Goal: Task Accomplishment & Management: Manage account settings

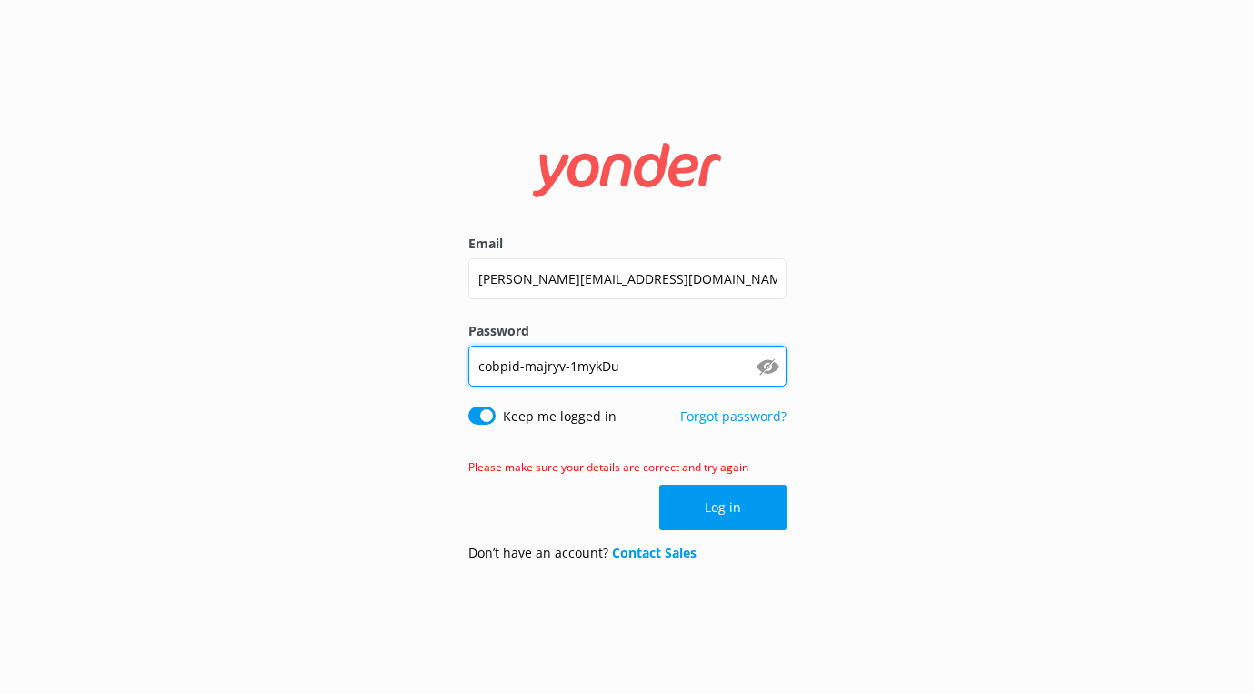
drag, startPoint x: 661, startPoint y: 370, endPoint x: 460, endPoint y: 371, distance: 200.9
click at [460, 371] on div "Email [PERSON_NAME][EMAIL_ADDRESS][DOMAIN_NAME] Password [SECURITY_DATA] Show p…" at bounding box center [627, 347] width 364 height 458
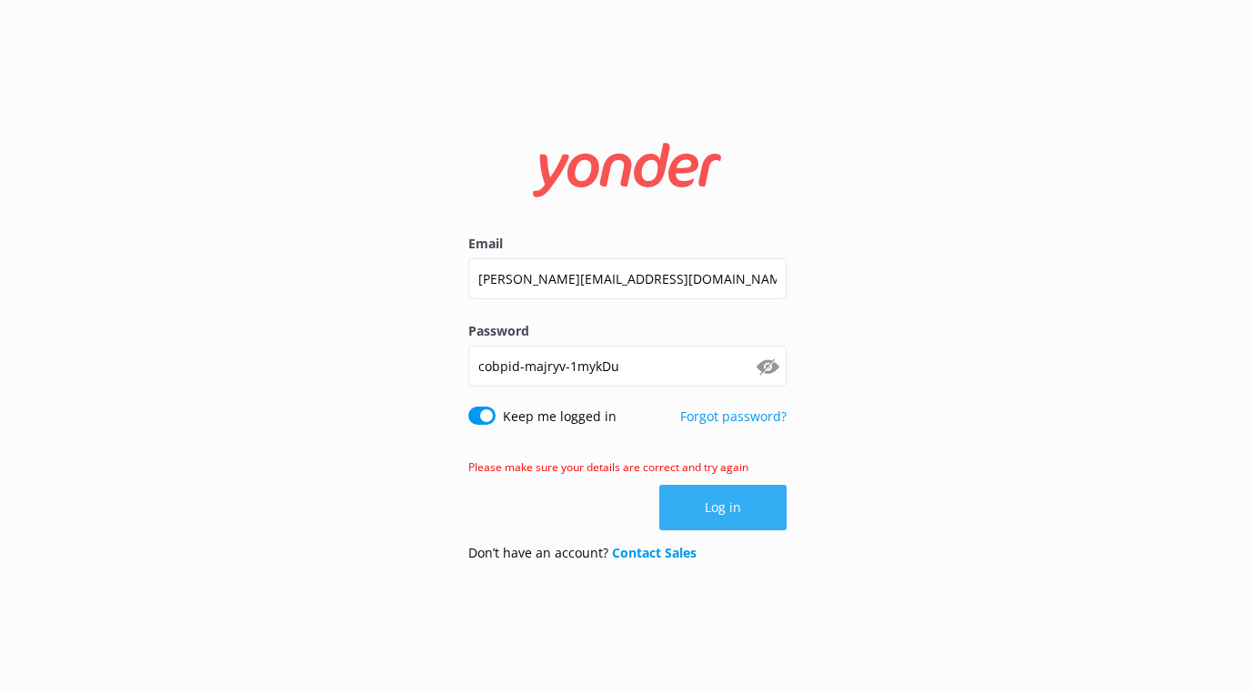
click at [741, 517] on button "Log in" at bounding box center [722, 507] width 127 height 45
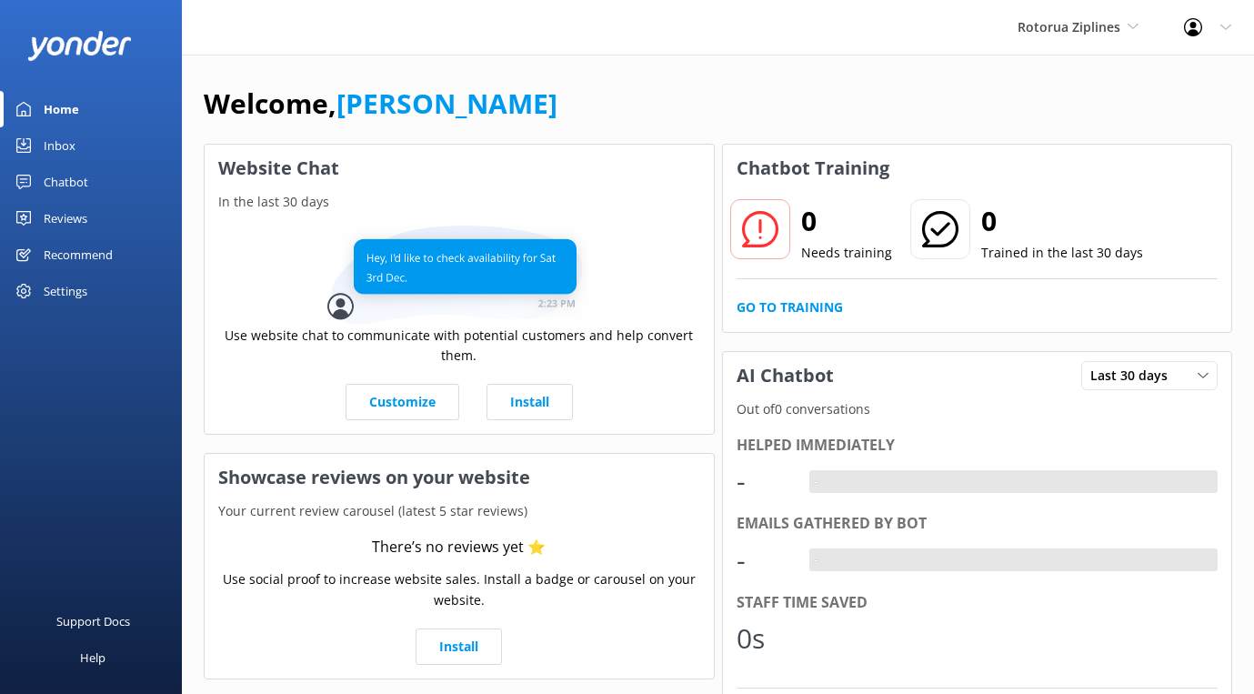
click at [73, 186] on div "Chatbot" at bounding box center [66, 182] width 45 height 36
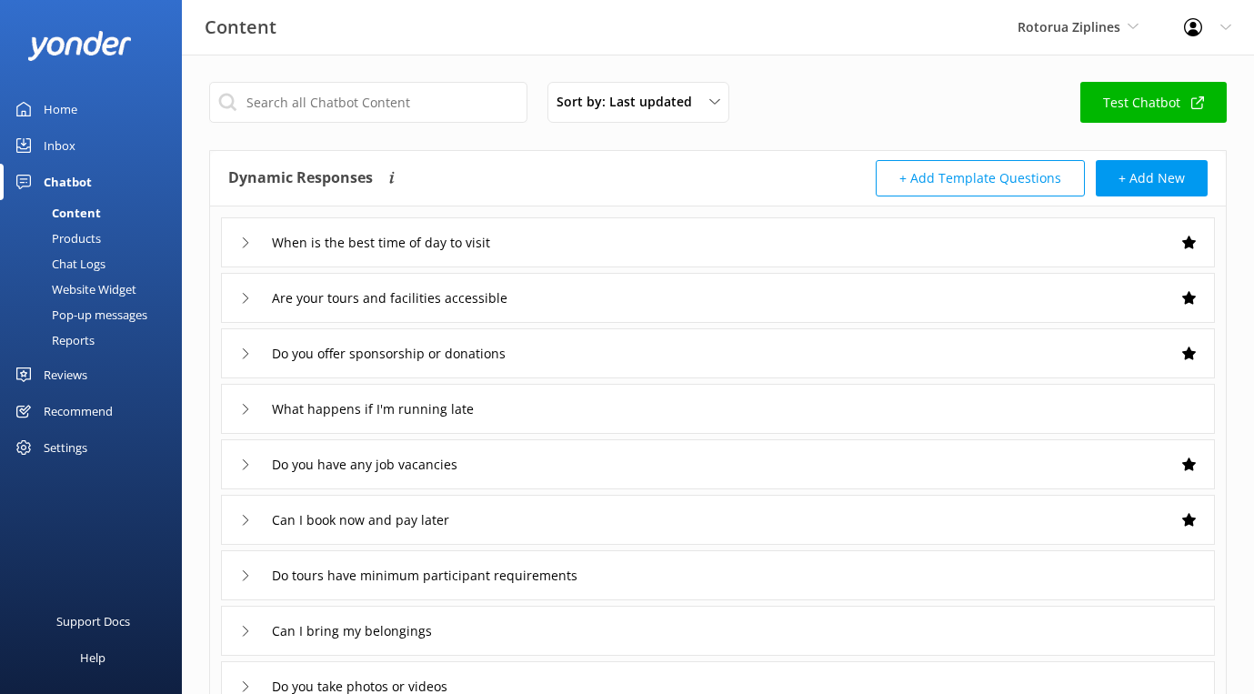
scroll to position [22, 0]
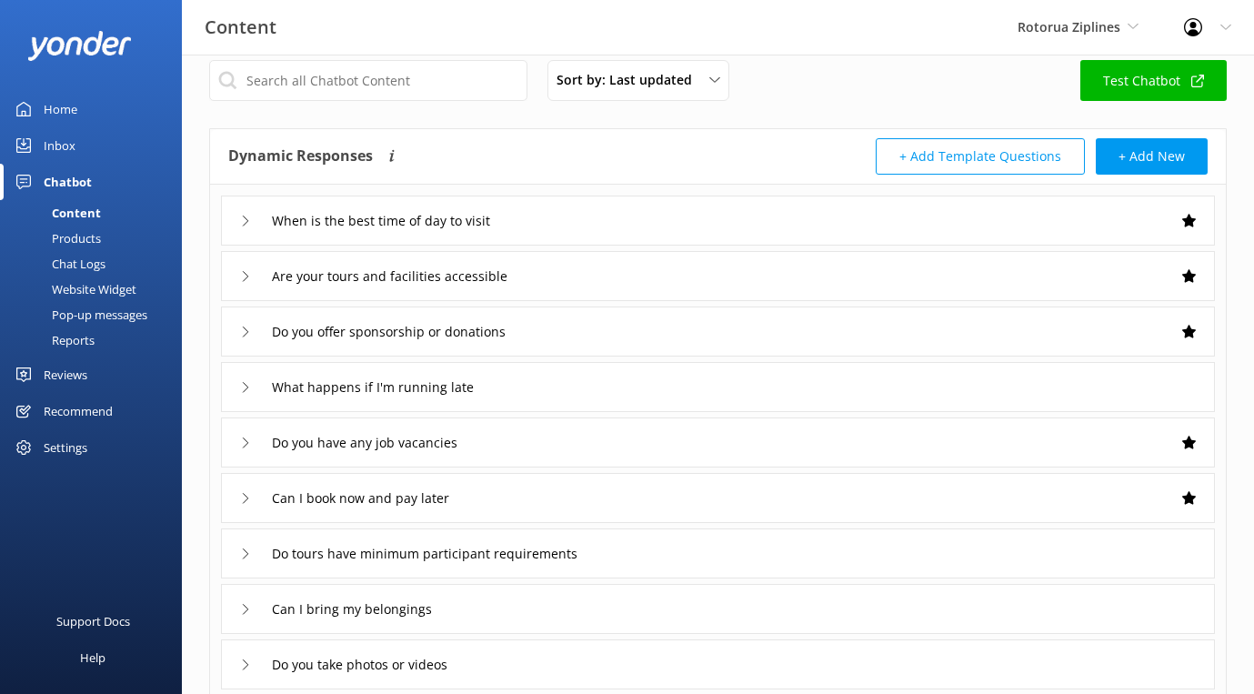
click at [249, 221] on icon at bounding box center [245, 220] width 11 height 11
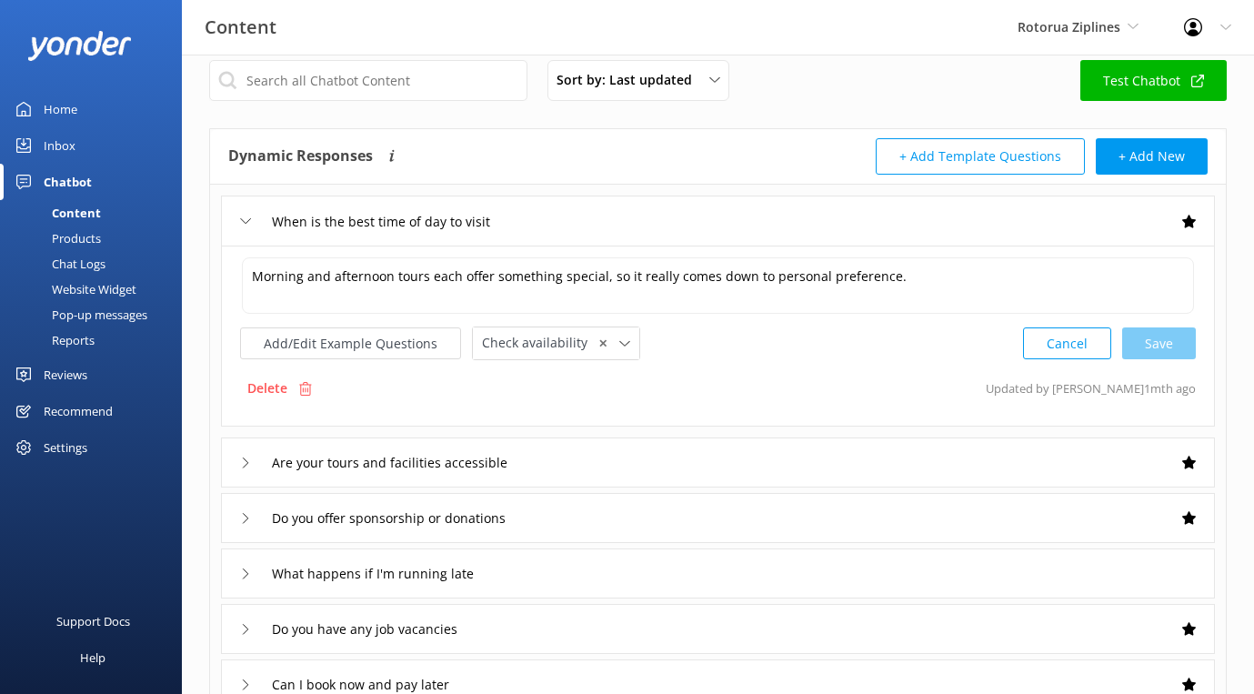
click at [249, 221] on use at bounding box center [246, 220] width 10 height 5
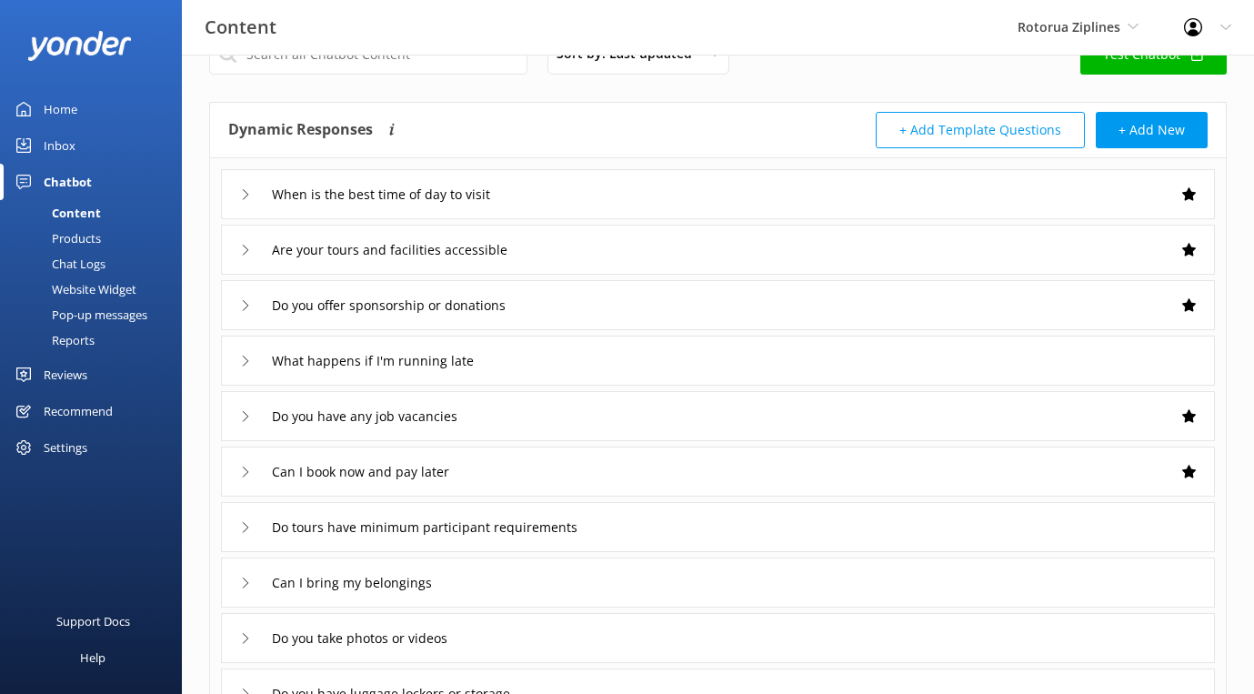
scroll to position [49, 0]
click at [248, 246] on icon at bounding box center [245, 249] width 11 height 11
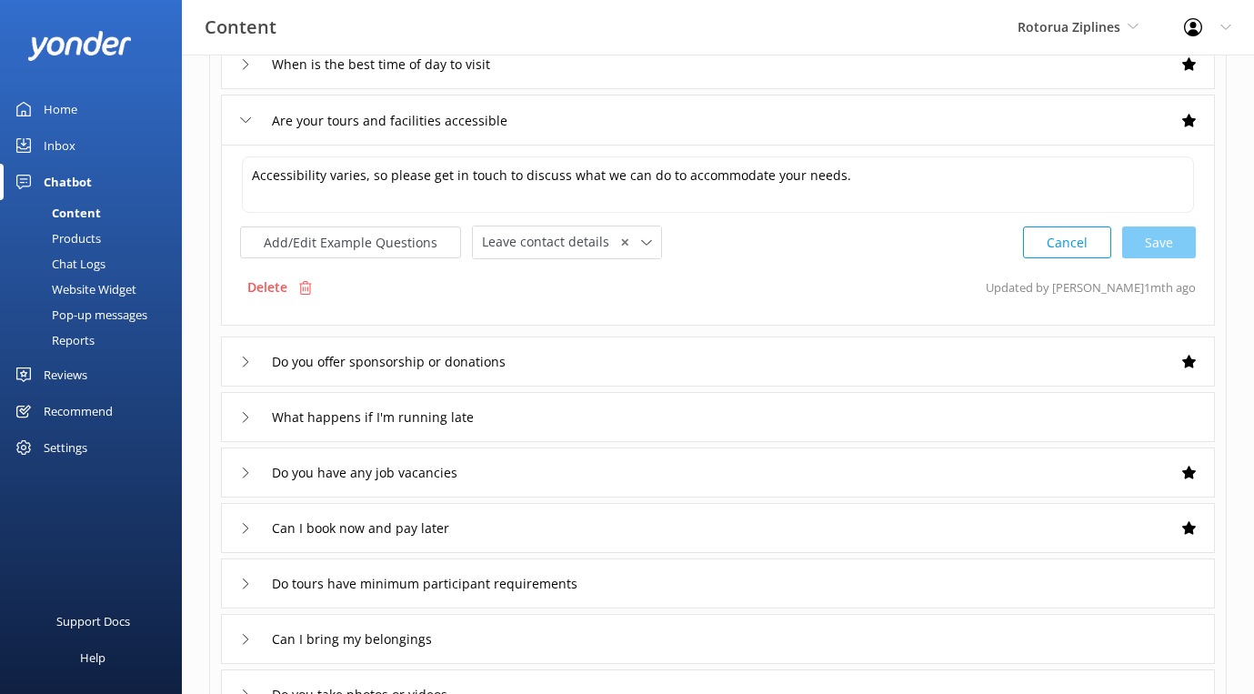
scroll to position [185, 0]
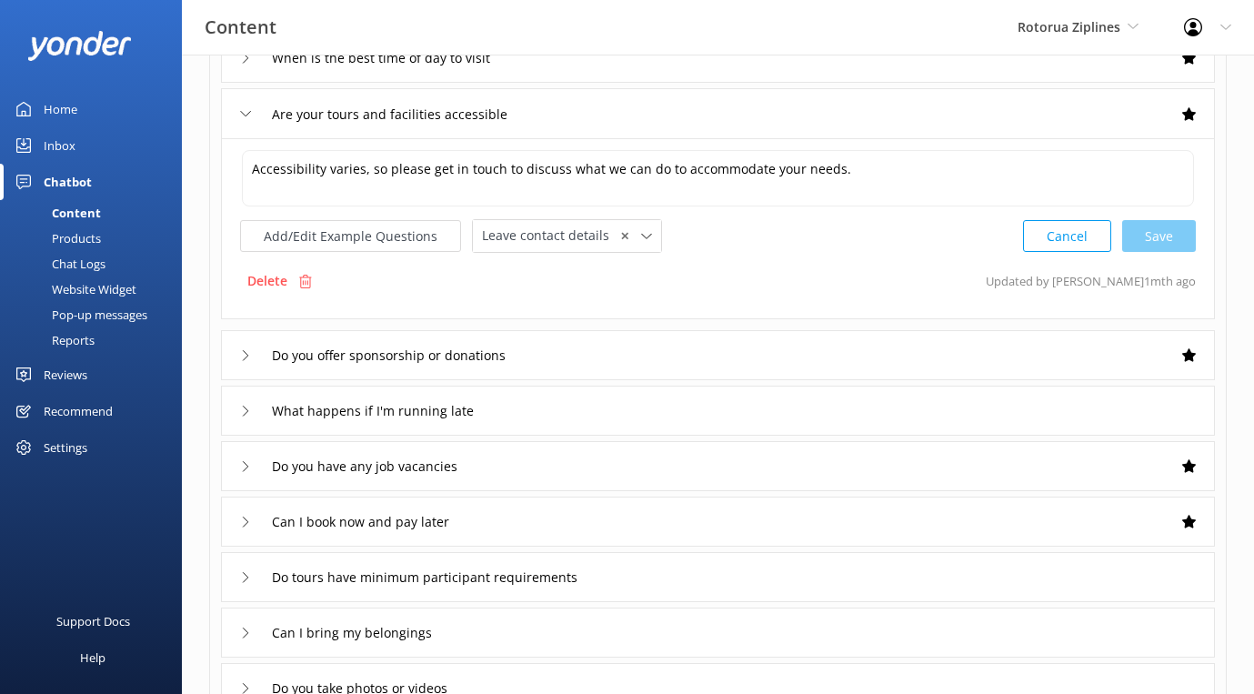
click at [253, 353] on div "Do you offer sponsorship or donations" at bounding box center [385, 355] width 291 height 30
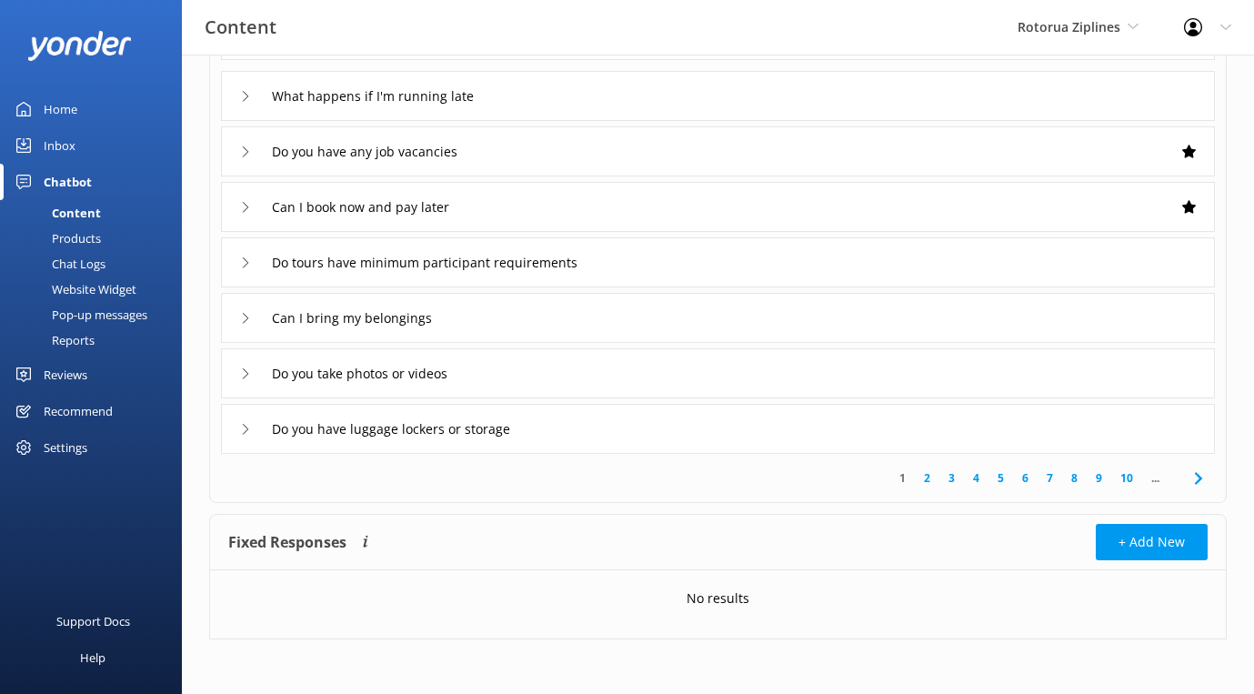
scroll to position [498, 0]
click at [305, 431] on input "Do you have luggage lockers or storage" at bounding box center [411, 429] width 298 height 27
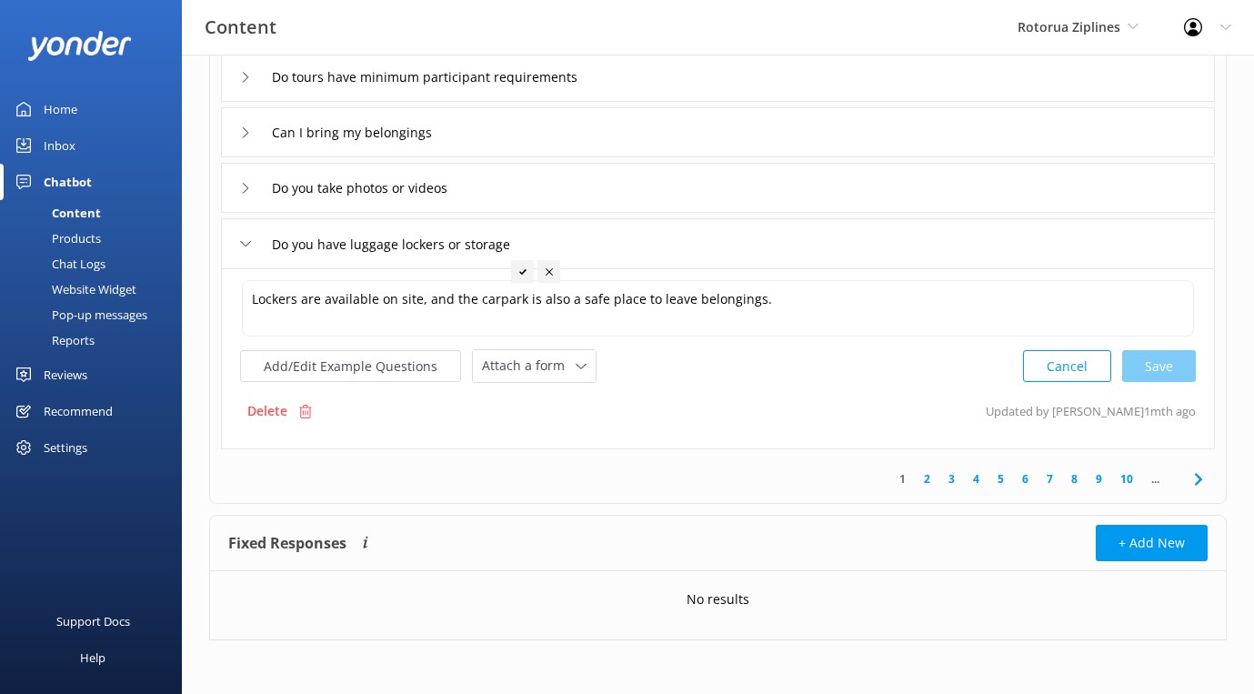
click at [247, 198] on div "Do you take photos or videos" at bounding box center [352, 188] width 225 height 30
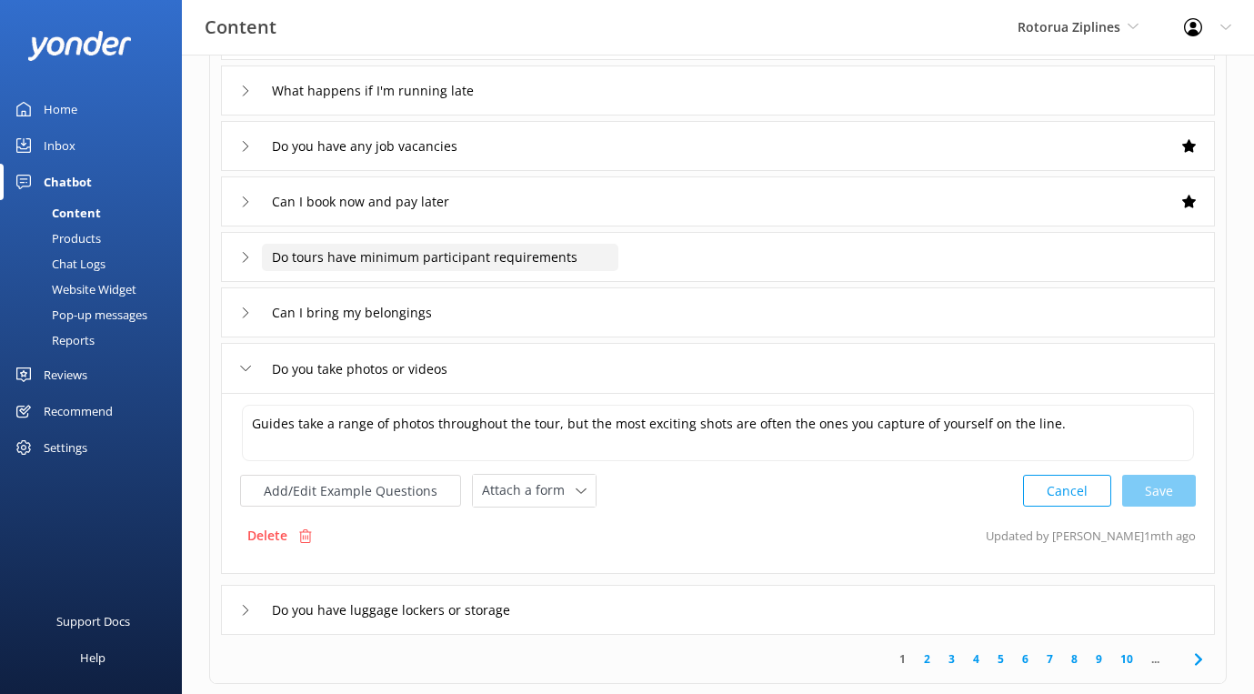
scroll to position [312, 0]
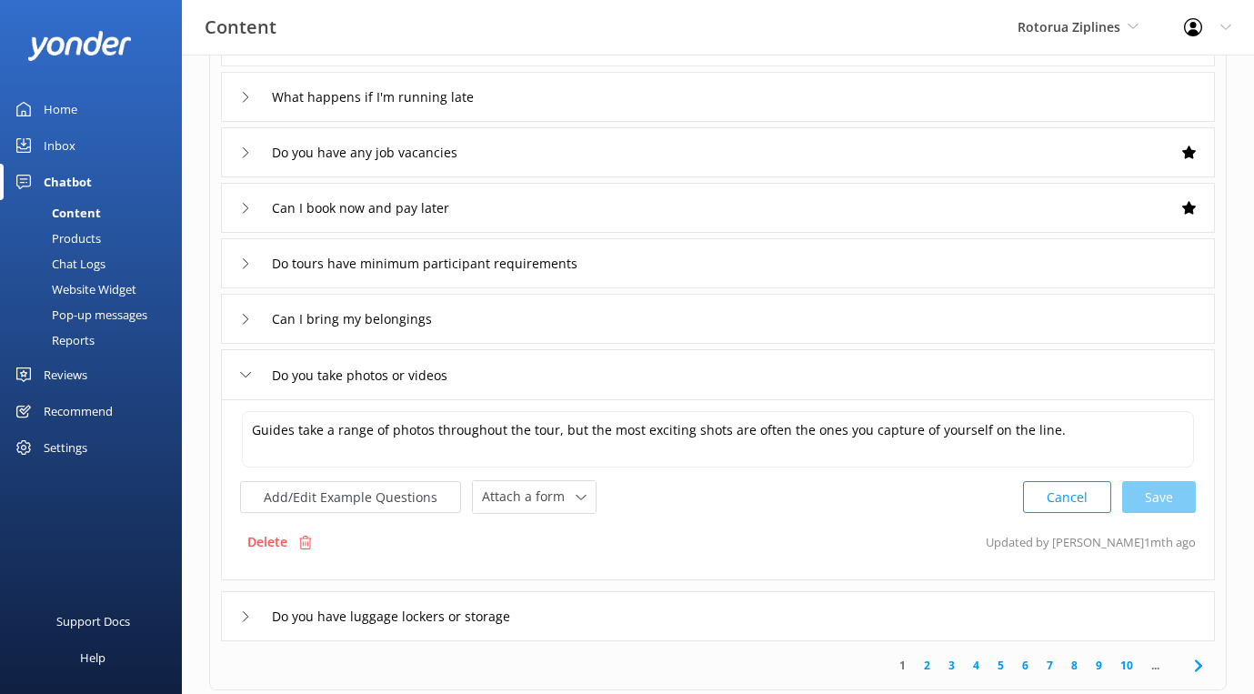
click at [255, 319] on div "Can I bring my belongings" at bounding box center [342, 319] width 204 height 30
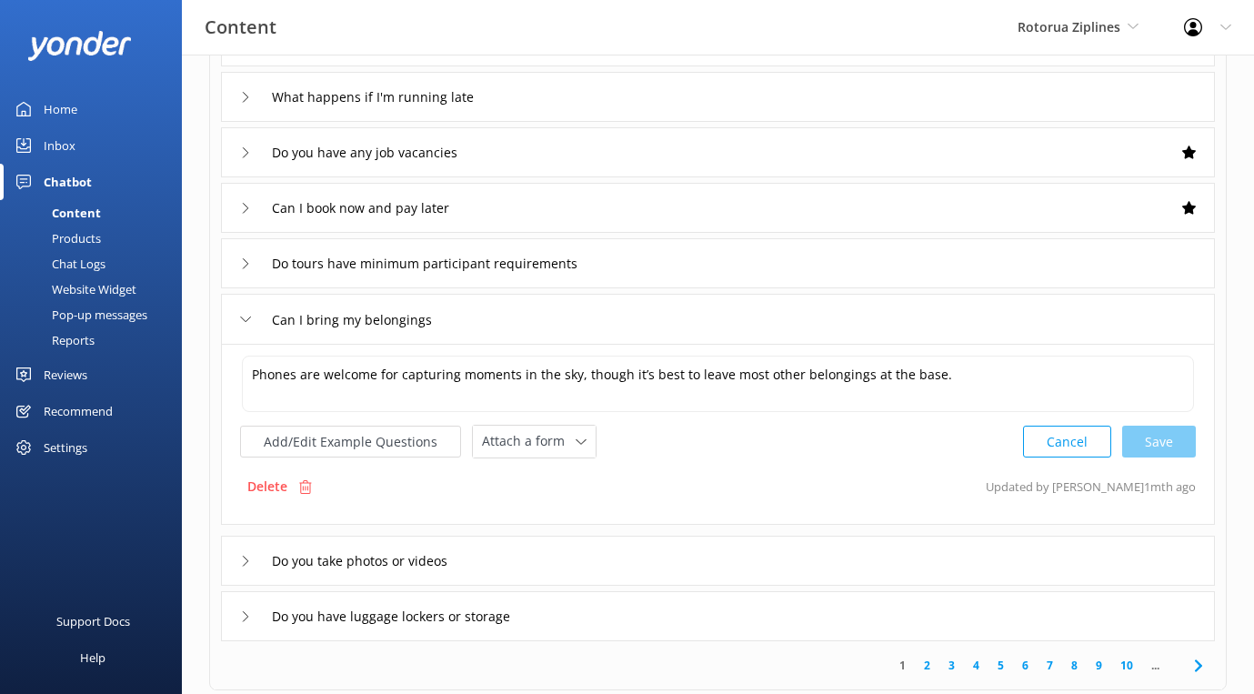
click at [254, 262] on div "Do tours have minimum participant requirements" at bounding box center [418, 263] width 356 height 30
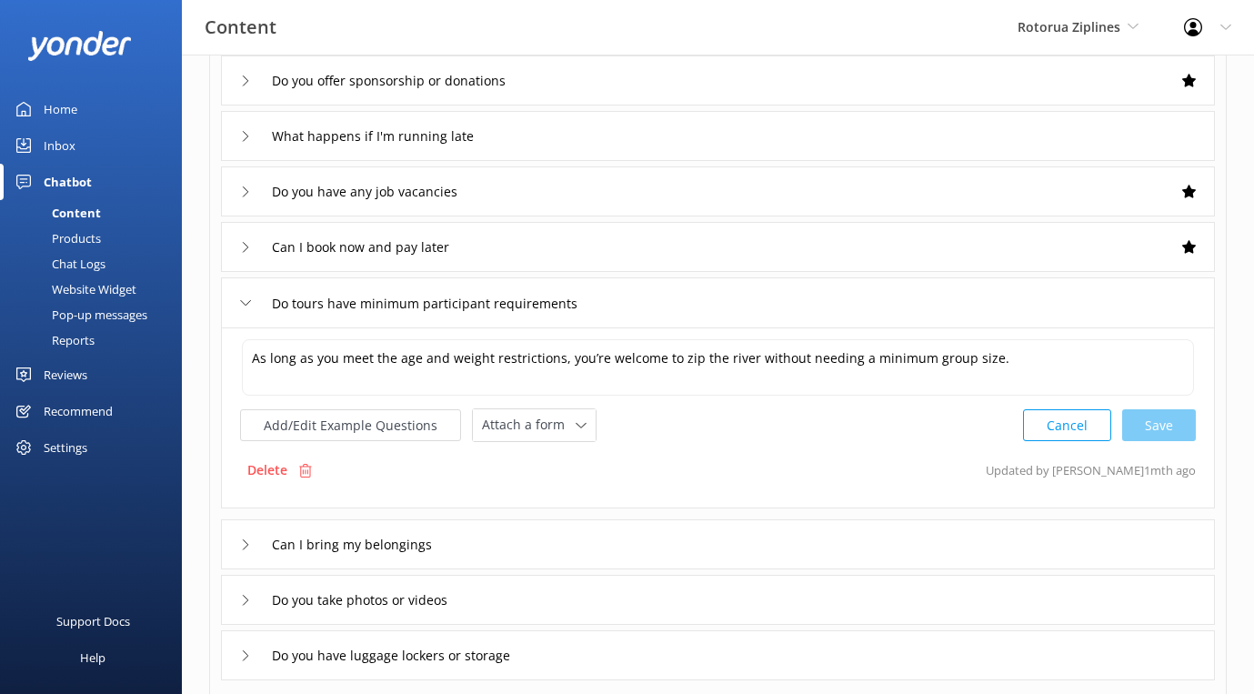
scroll to position [267, 0]
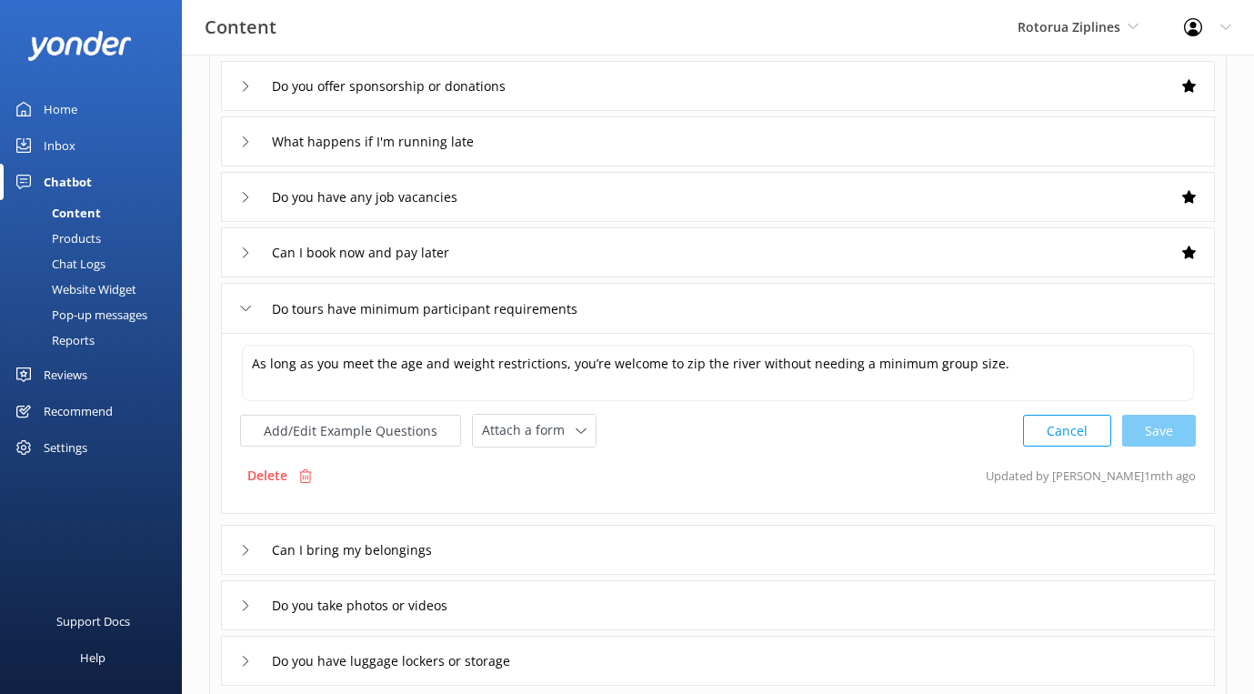
click at [257, 259] on div "Can I book now and pay later" at bounding box center [352, 252] width 225 height 30
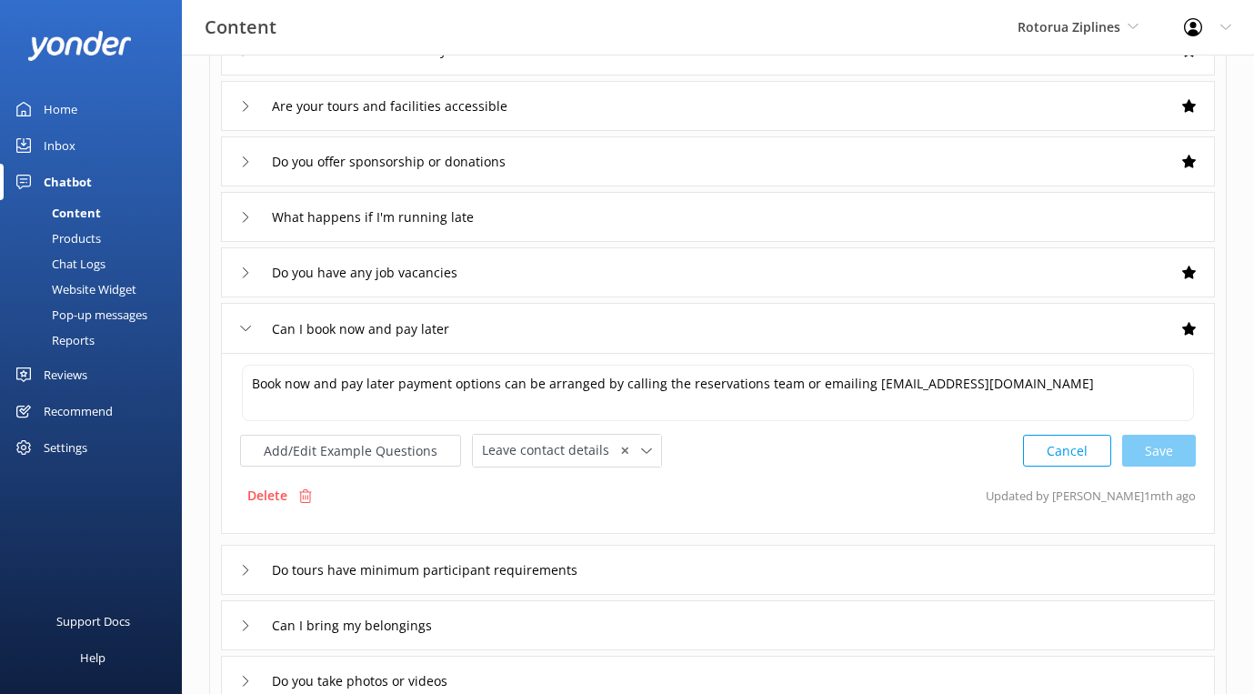
scroll to position [173, 0]
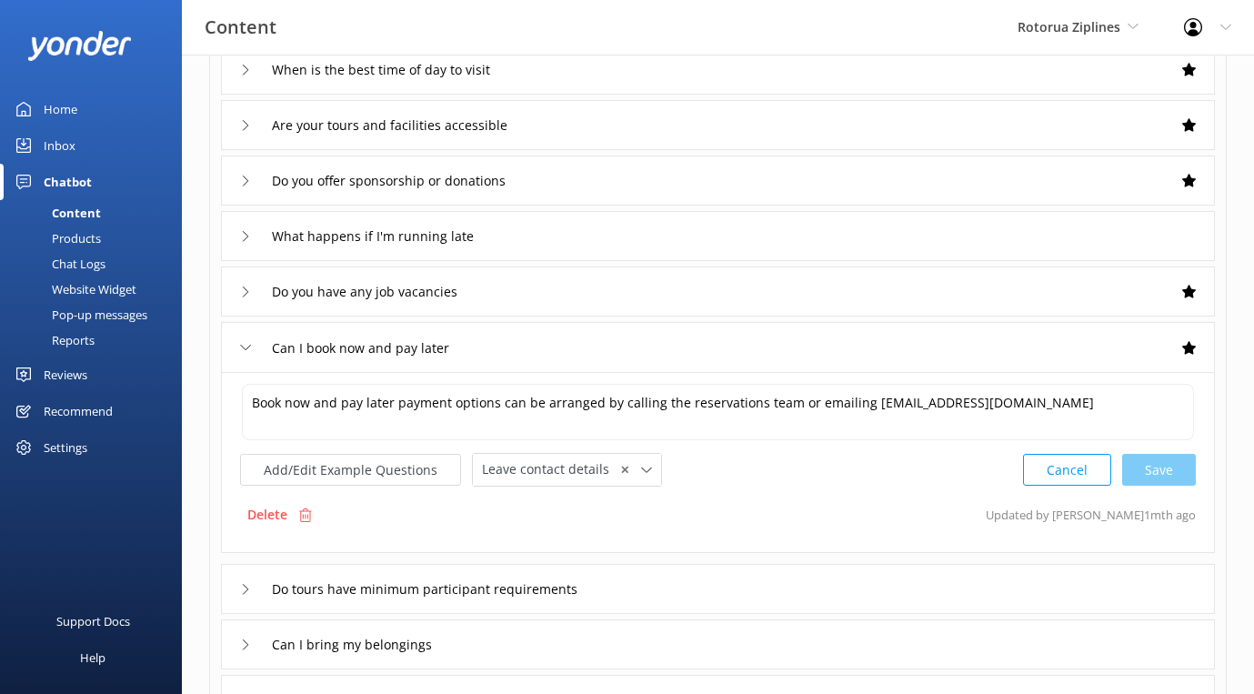
click at [254, 291] on div "Do you have any job vacancies" at bounding box center [356, 291] width 233 height 30
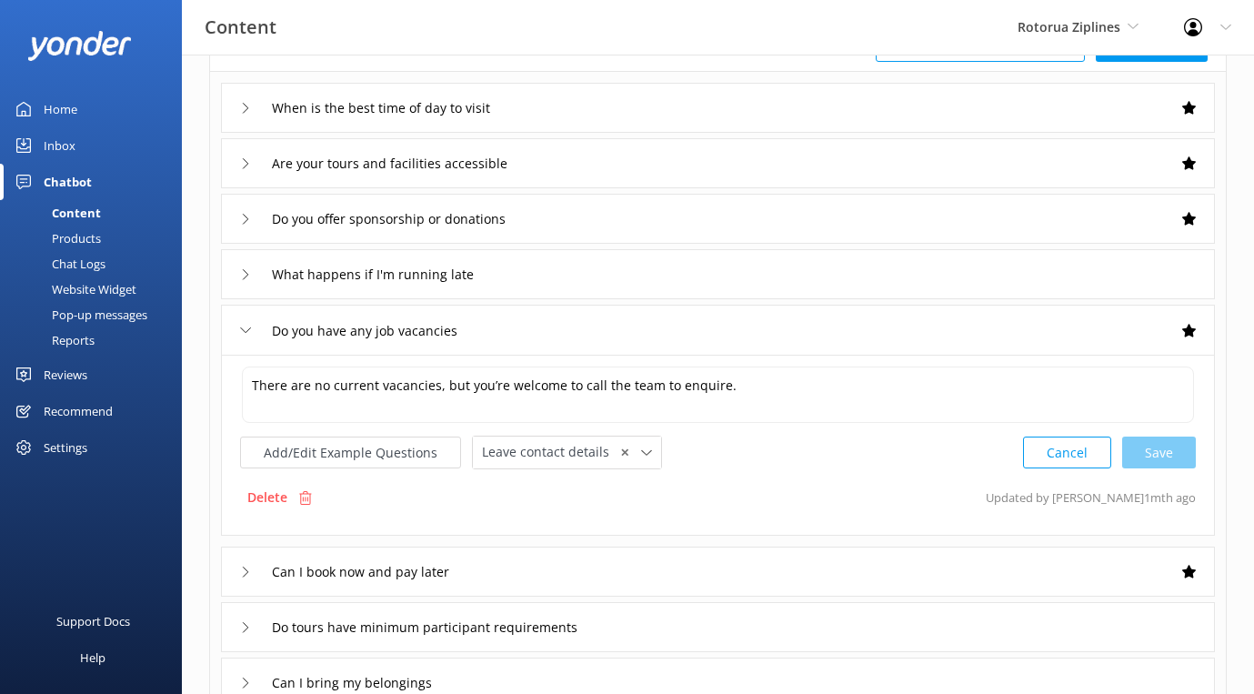
scroll to position [133, 0]
click at [258, 277] on div "What happens if I'm running late" at bounding box center [367, 276] width 255 height 30
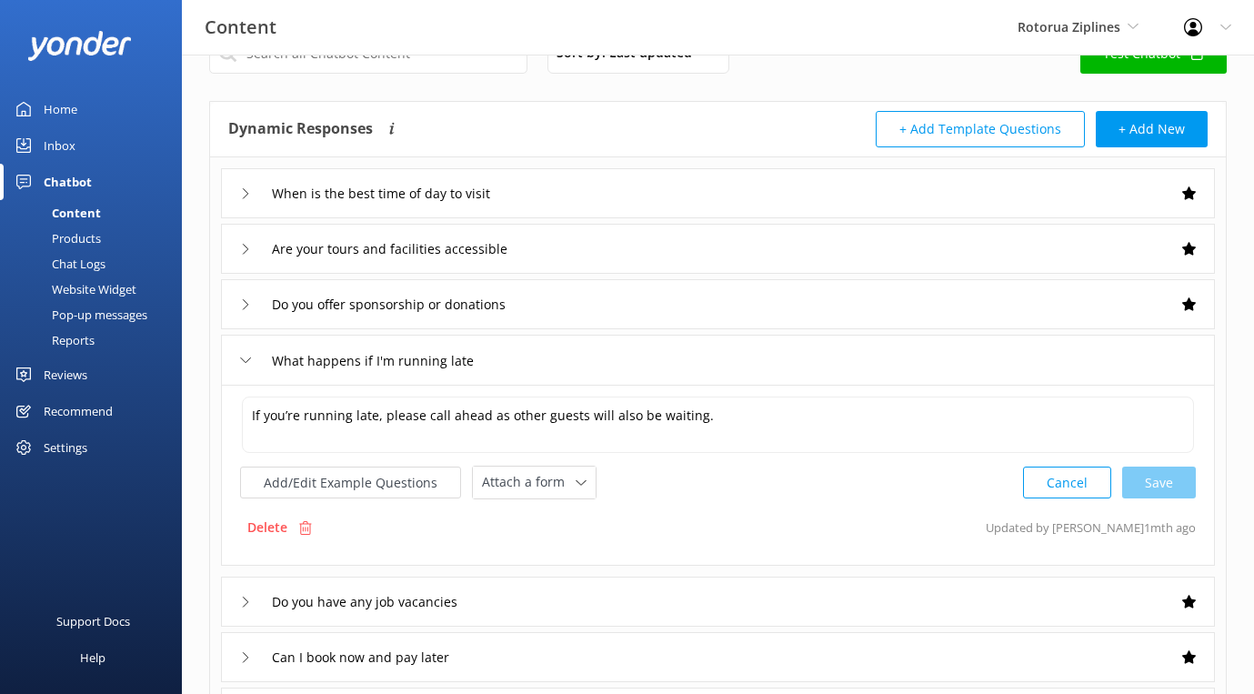
scroll to position [47, 0]
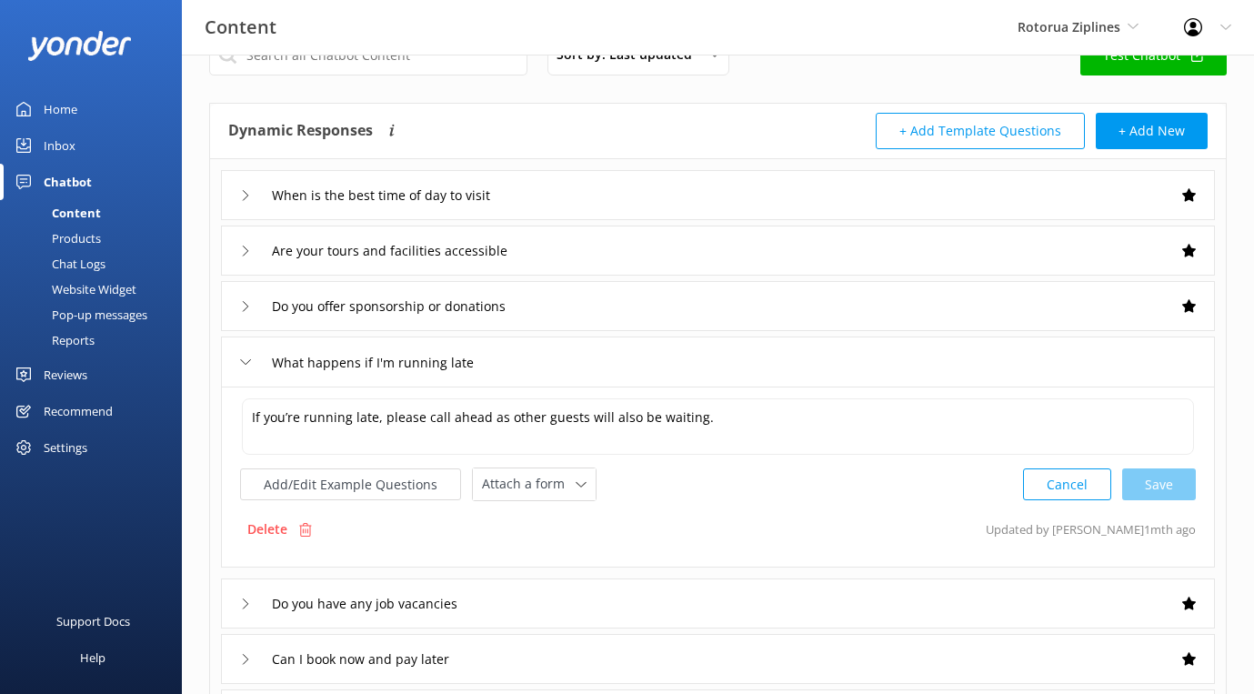
click at [252, 311] on div "Do you offer sponsorship or donations" at bounding box center [385, 306] width 291 height 30
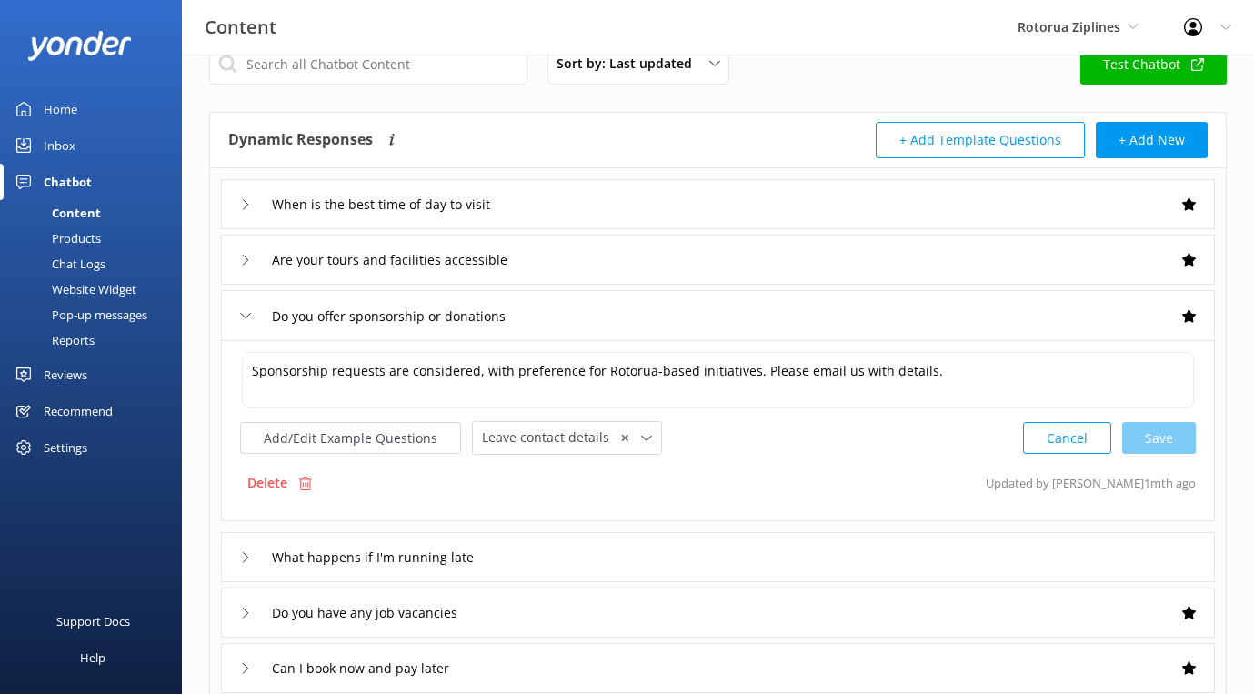
scroll to position [21, 0]
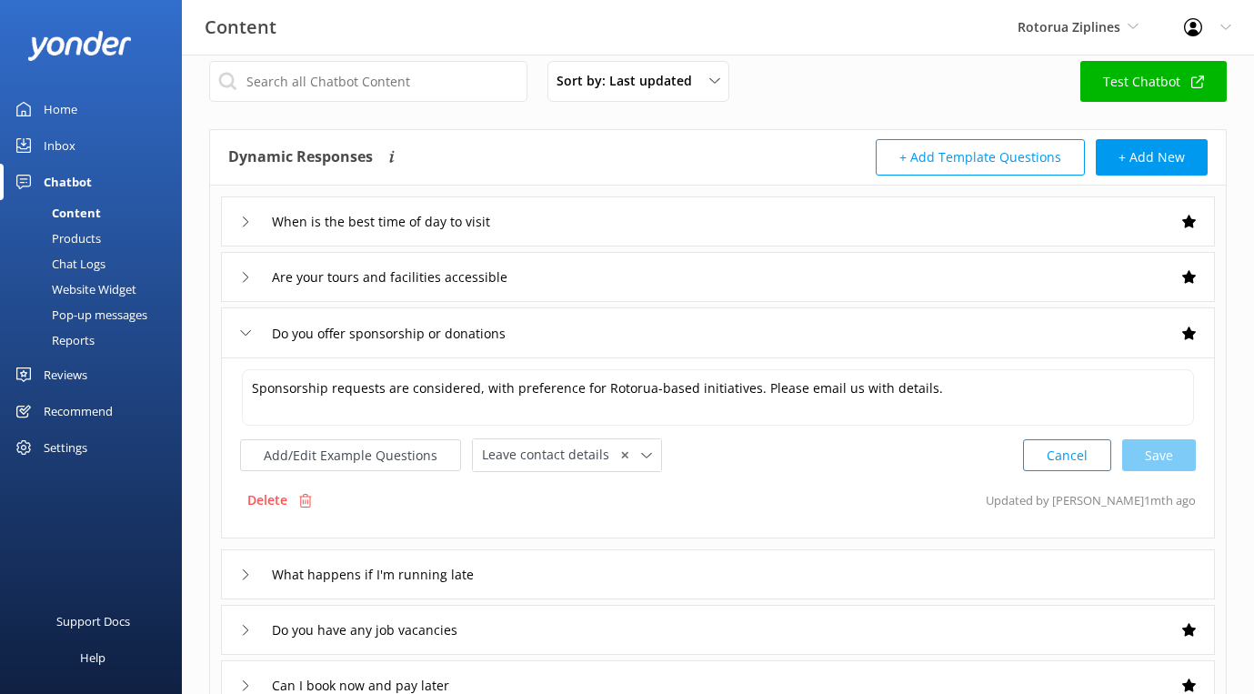
click at [77, 235] on div "Products" at bounding box center [56, 237] width 90 height 25
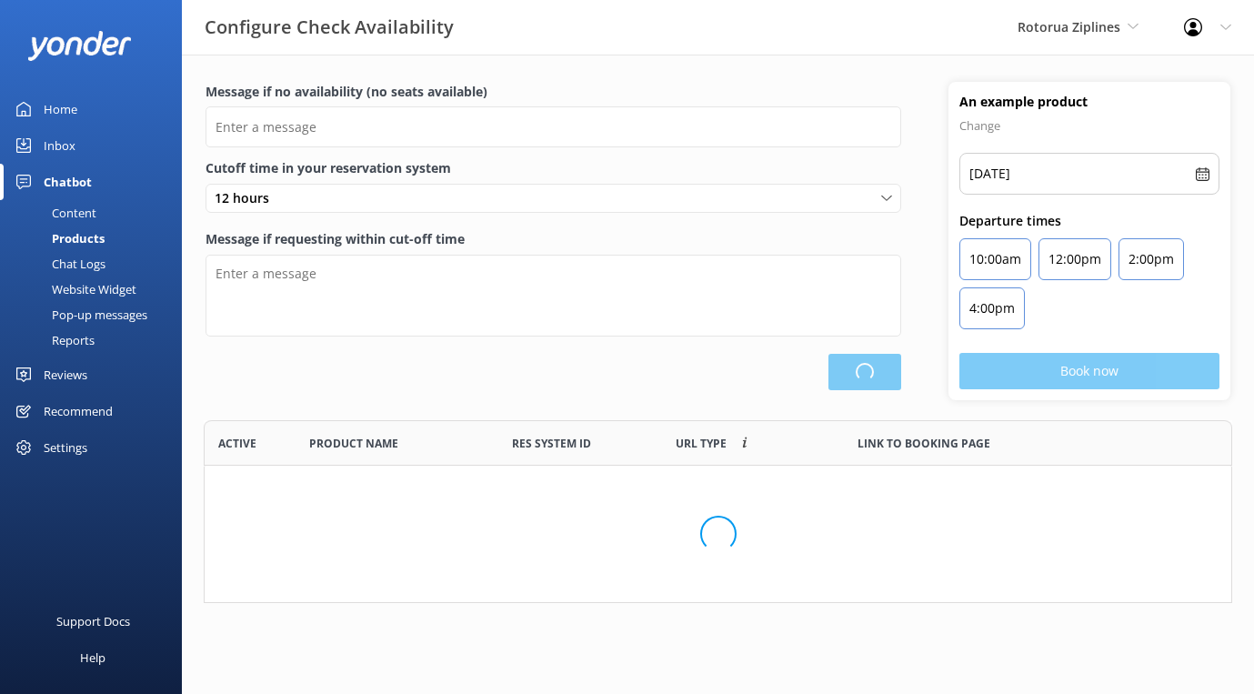
scroll to position [1, 1]
type input "There are no seats available, please check an alternative day"
type textarea "Our online booking system closes {hours} prior to departure. Please contact us …"
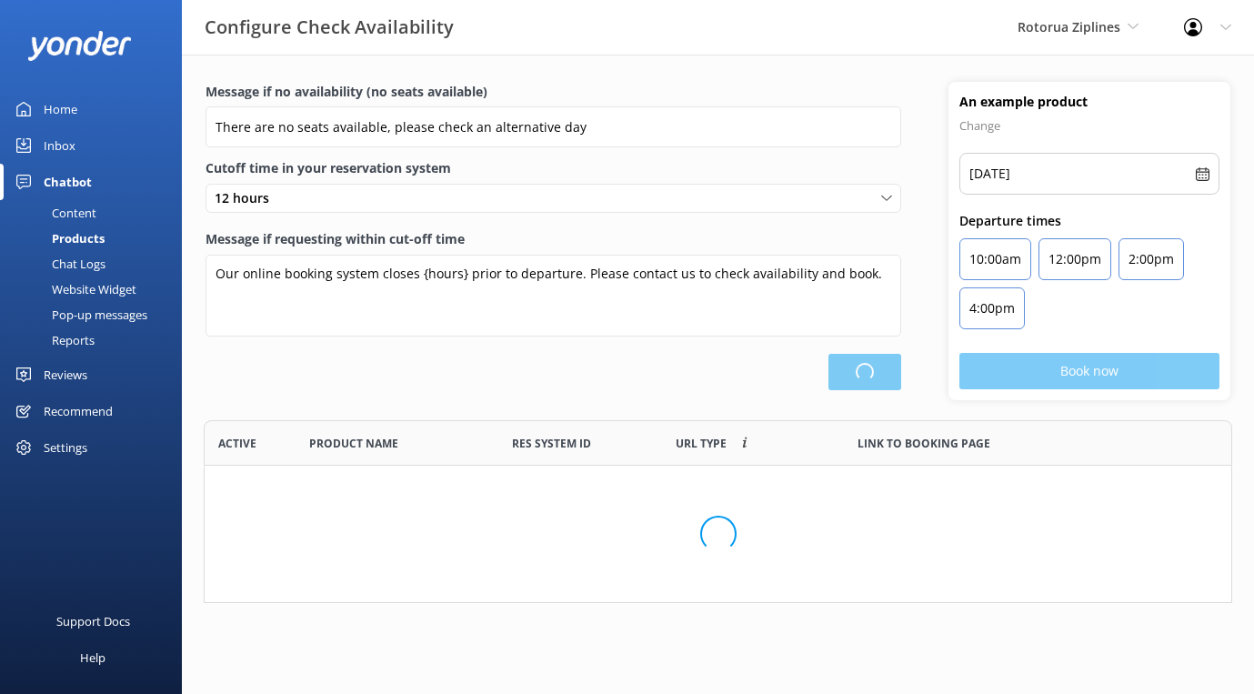
click at [88, 265] on div "Chat Logs" at bounding box center [58, 263] width 95 height 25
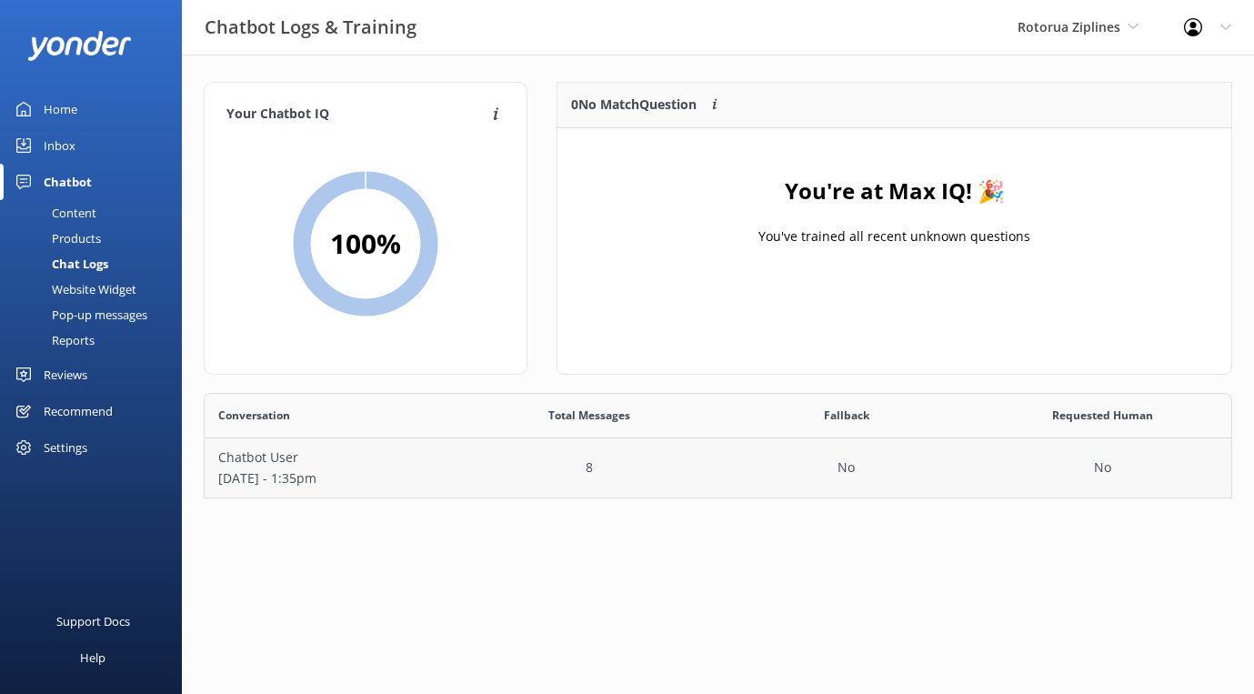
click at [315, 470] on p "[DATE] - 1:35pm" at bounding box center [332, 478] width 229 height 20
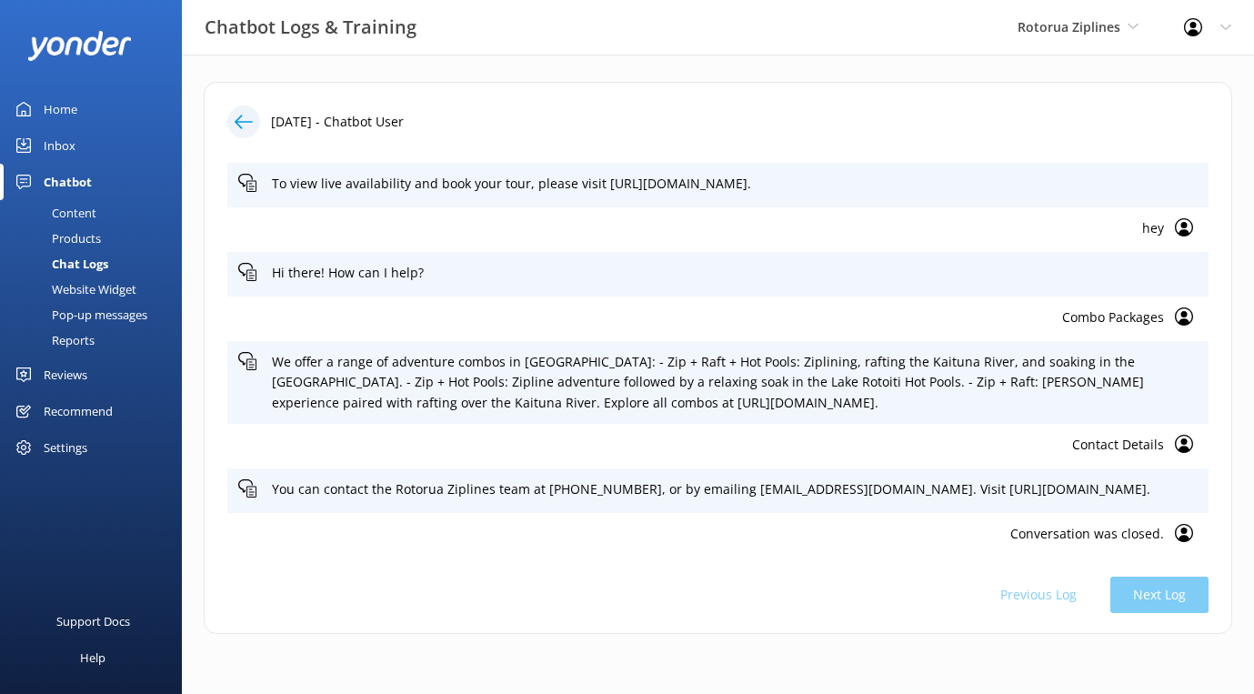
click at [71, 114] on div "Home" at bounding box center [61, 109] width 34 height 36
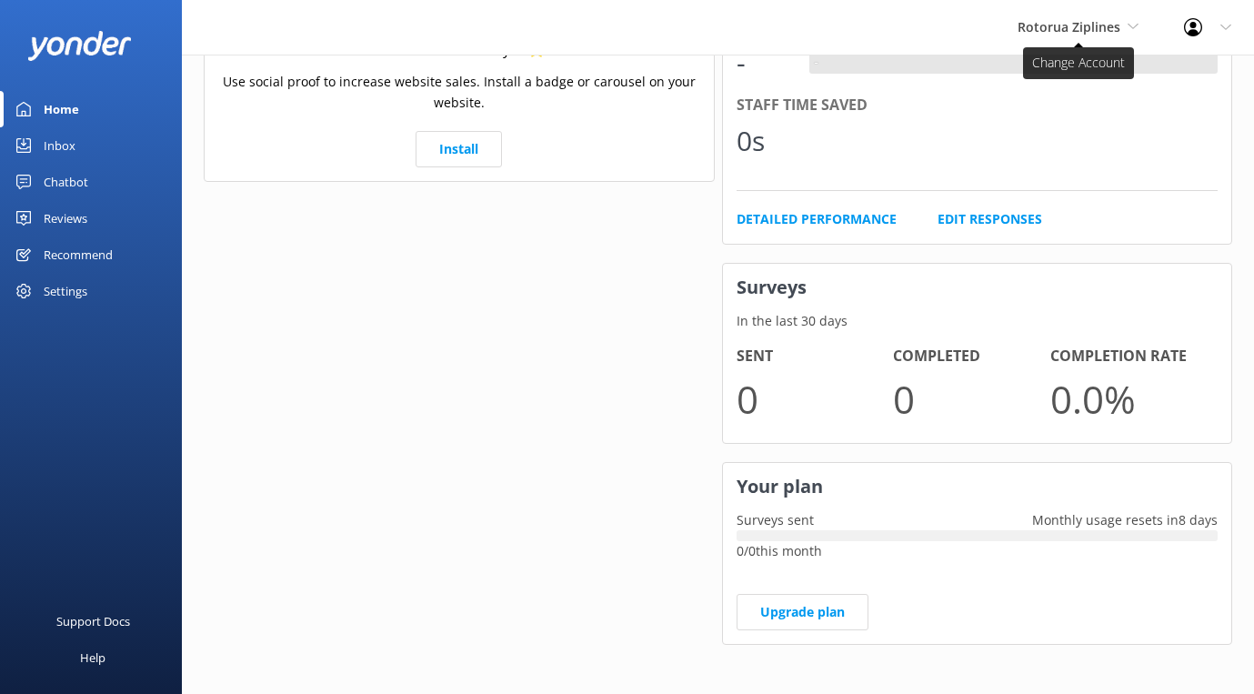
click at [1115, 18] on span "Rotorua Ziplines" at bounding box center [1077, 27] width 121 height 20
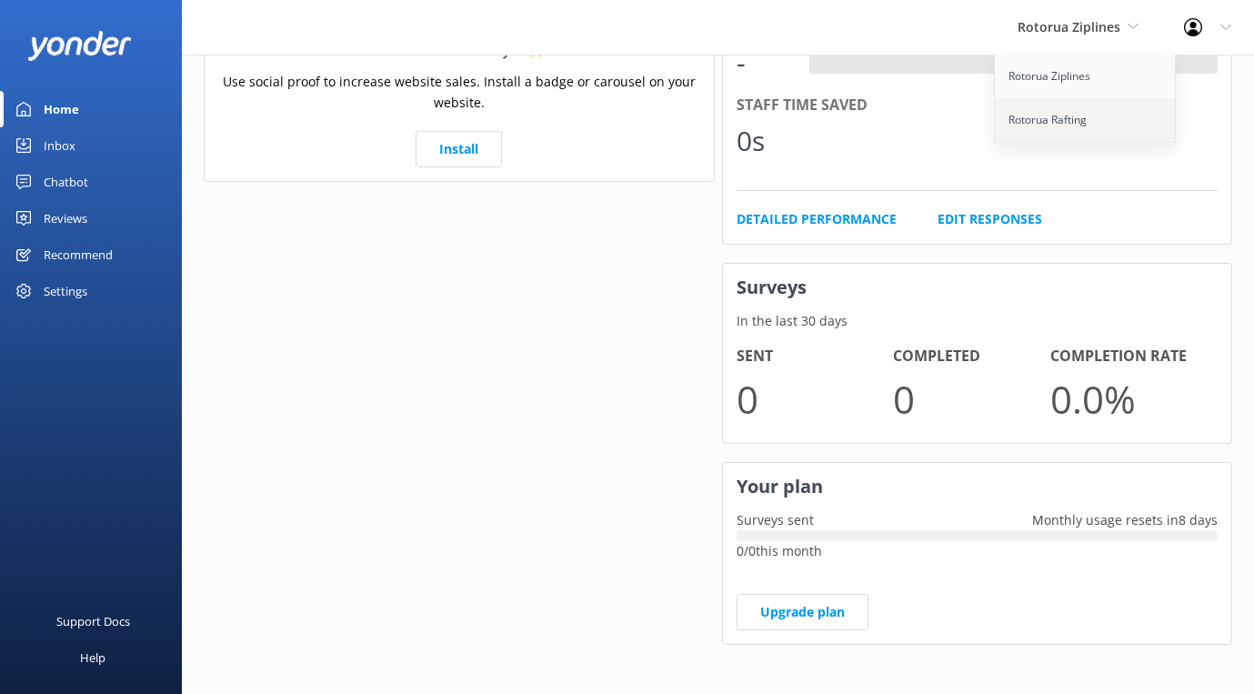
click at [1058, 111] on link "Rotorua Rafting" at bounding box center [1086, 120] width 182 height 44
